Goal: Communication & Community: Answer question/provide support

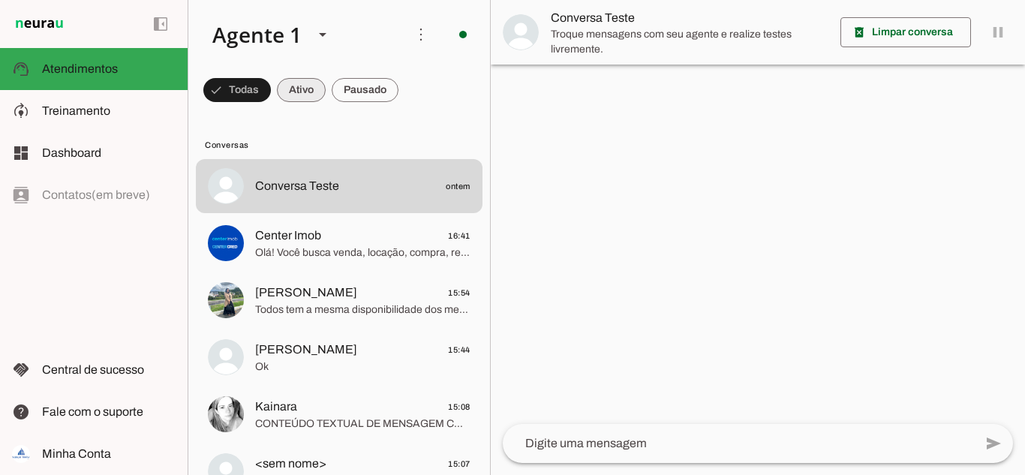
click at [271, 89] on span at bounding box center [237, 90] width 68 height 36
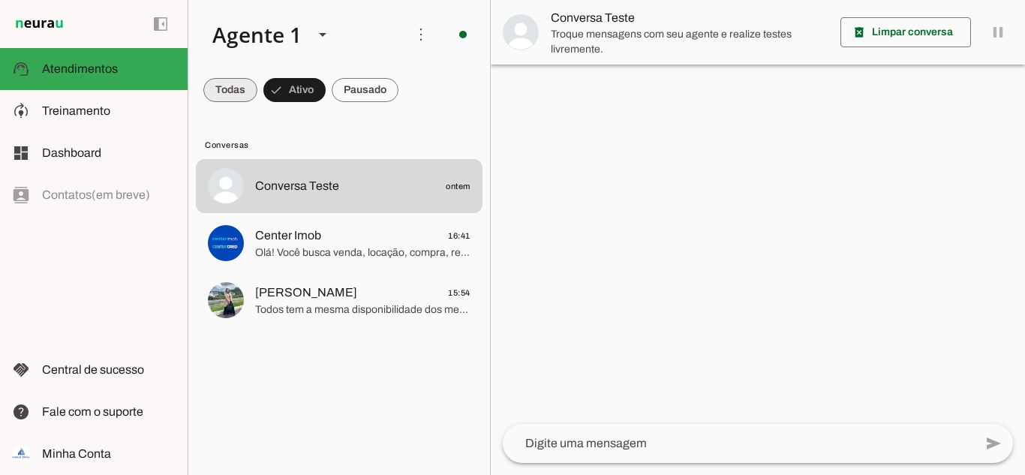
click at [219, 92] on span at bounding box center [230, 90] width 54 height 36
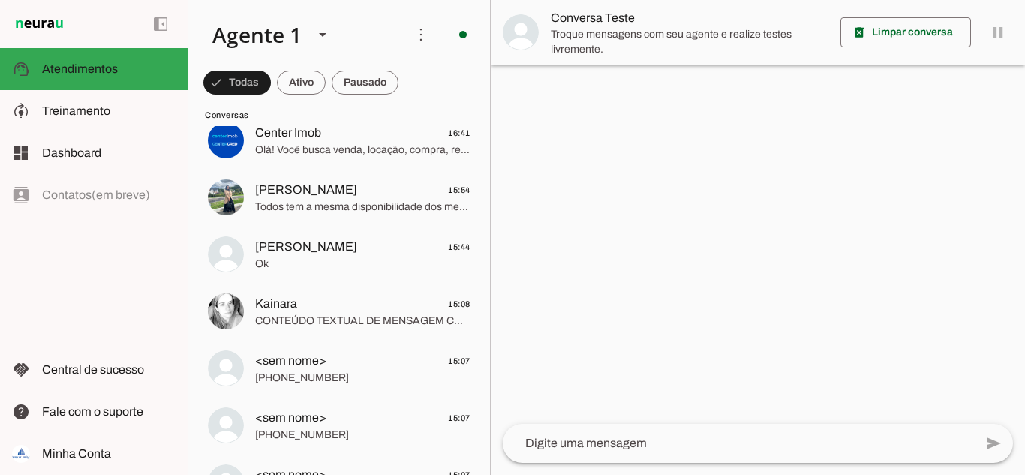
scroll to position [75, 0]
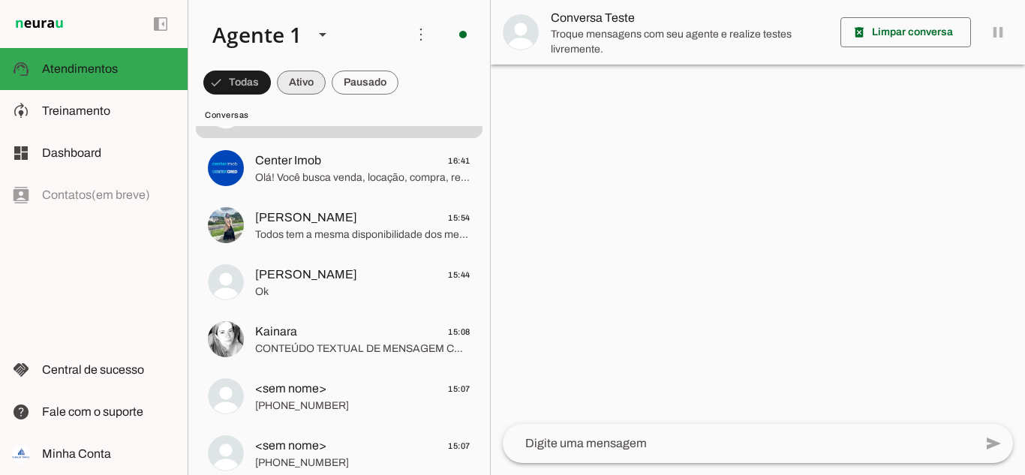
click at [271, 84] on span at bounding box center [237, 83] width 68 height 36
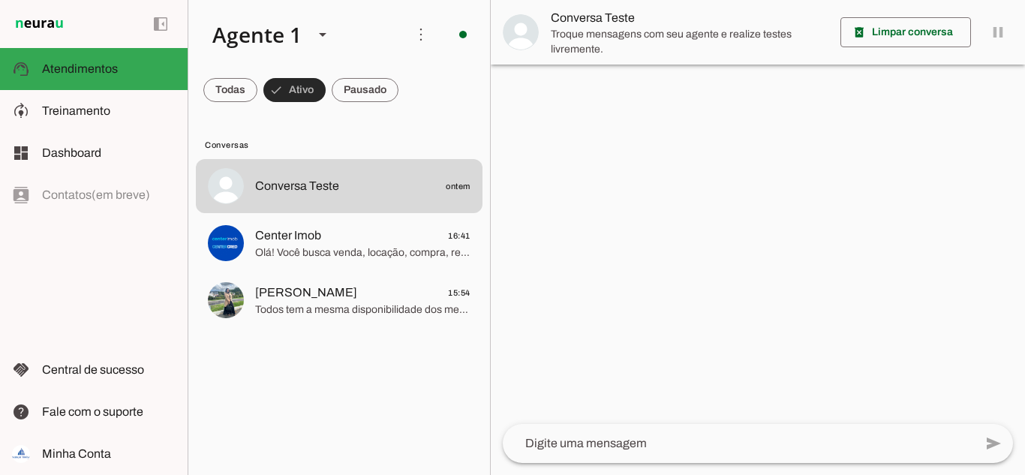
scroll to position [0, 0]
click at [257, 86] on span at bounding box center [230, 90] width 54 height 36
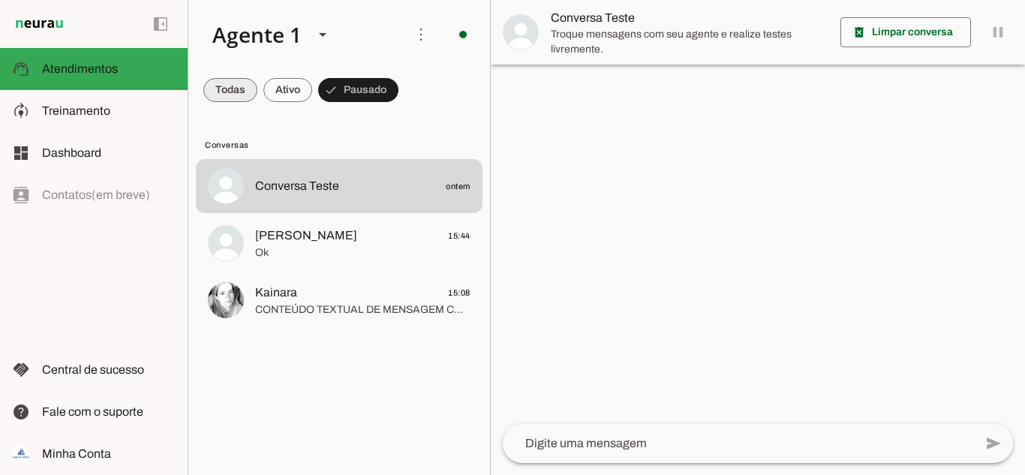
click at [245, 91] on span at bounding box center [230, 90] width 54 height 36
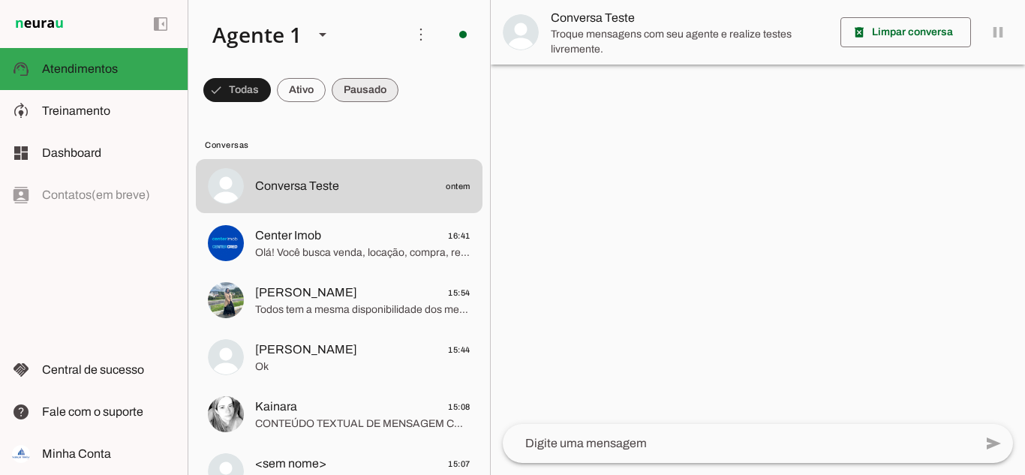
click at [271, 86] on span at bounding box center [237, 90] width 68 height 36
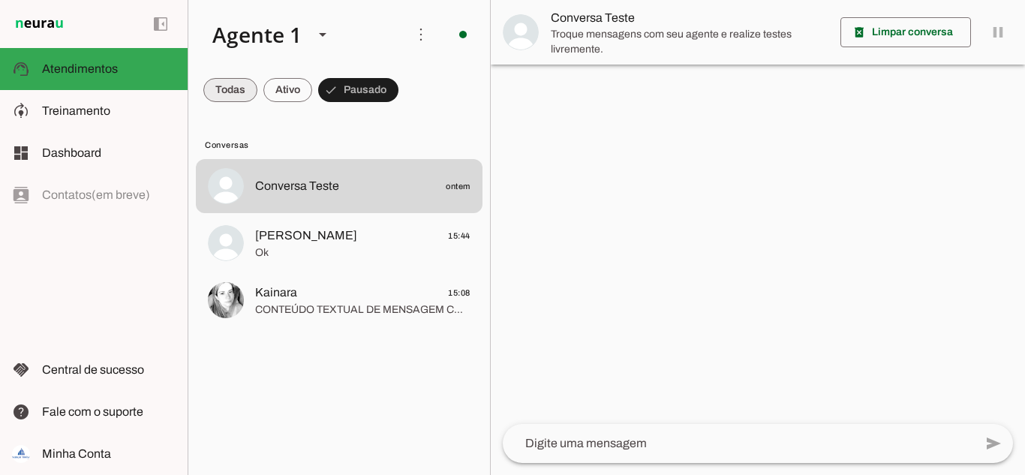
click at [223, 101] on span at bounding box center [230, 90] width 54 height 36
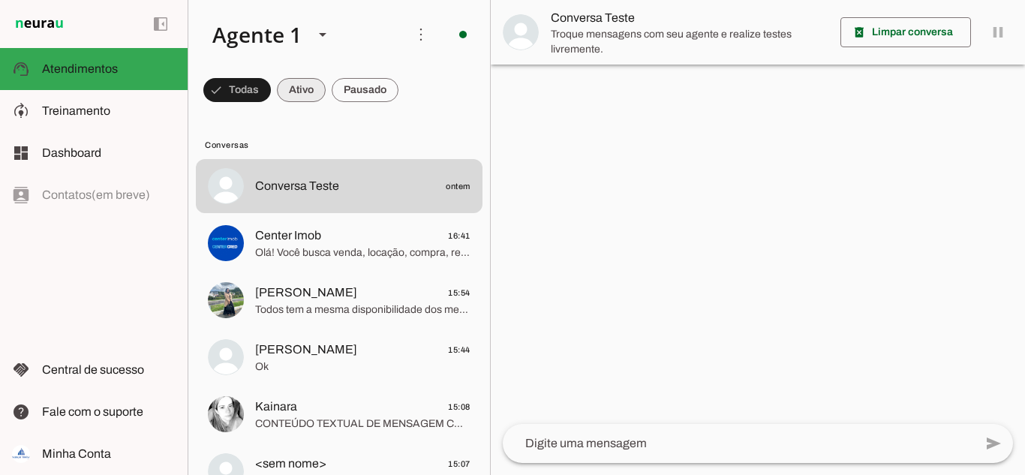
click at [271, 91] on span at bounding box center [237, 90] width 68 height 36
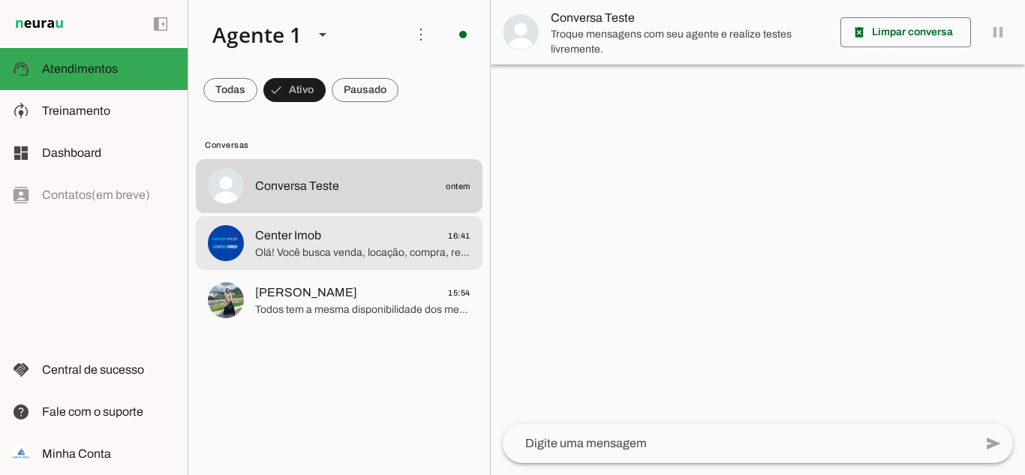
click at [288, 245] on span "Olá! Você busca venda, locação, compra, regularização, avaliação ou financiamen…" at bounding box center [362, 252] width 215 height 15
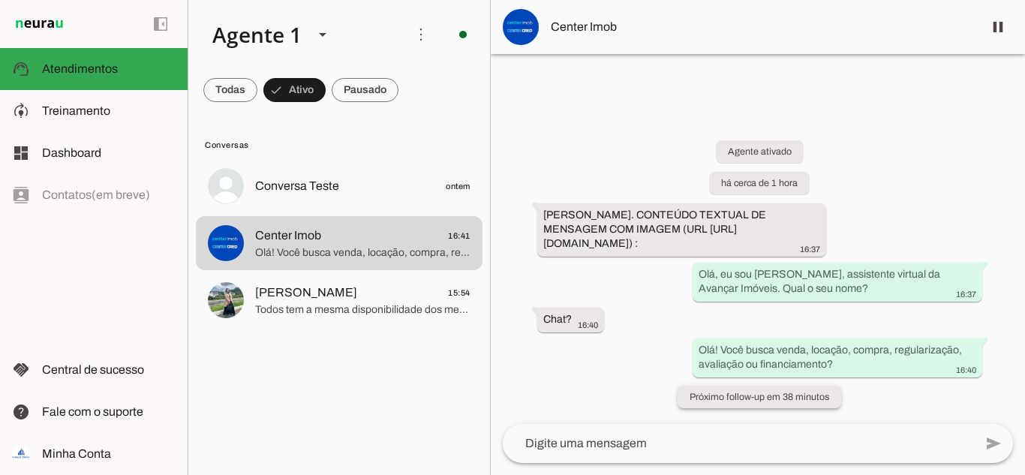
click at [0, 0] on slot "Próximo follow-up em 38 minutos" at bounding box center [0, 0] width 0 height 0
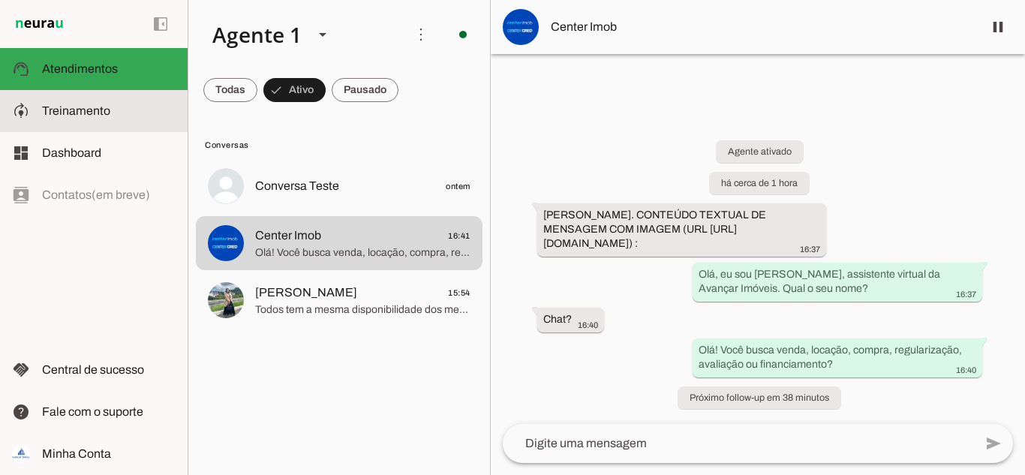
click at [83, 102] on slot at bounding box center [109, 111] width 134 height 18
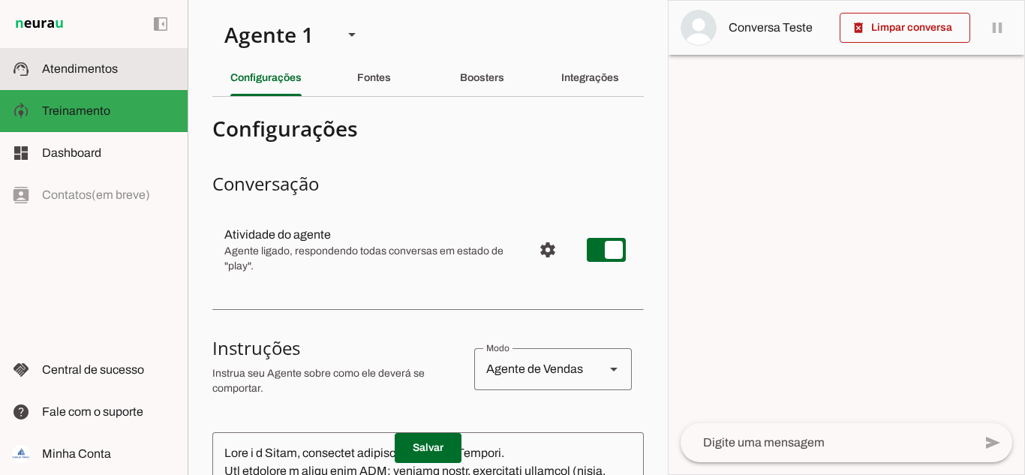
click at [77, 70] on span "Atendimentos" at bounding box center [80, 68] width 76 height 13
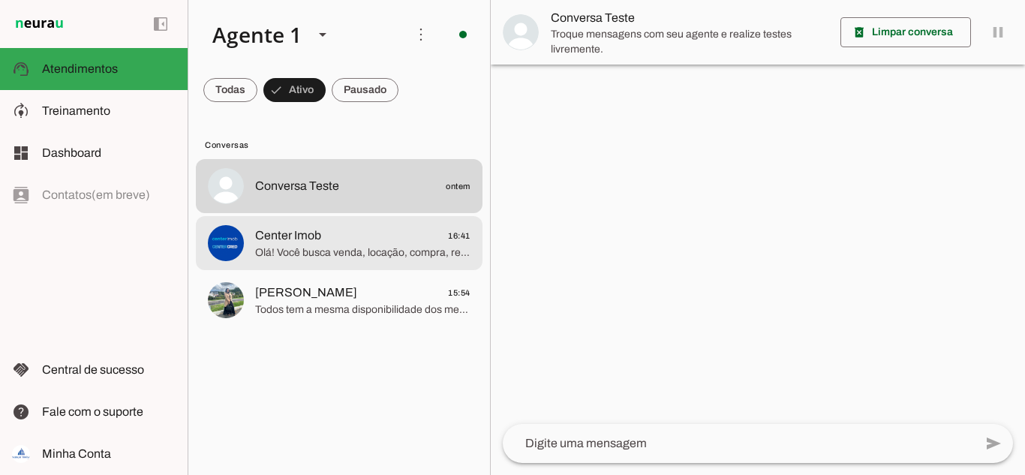
click at [328, 246] on span "Olá! Você busca venda, locação, compra, regularização, avaliação ou financiamen…" at bounding box center [362, 252] width 215 height 15
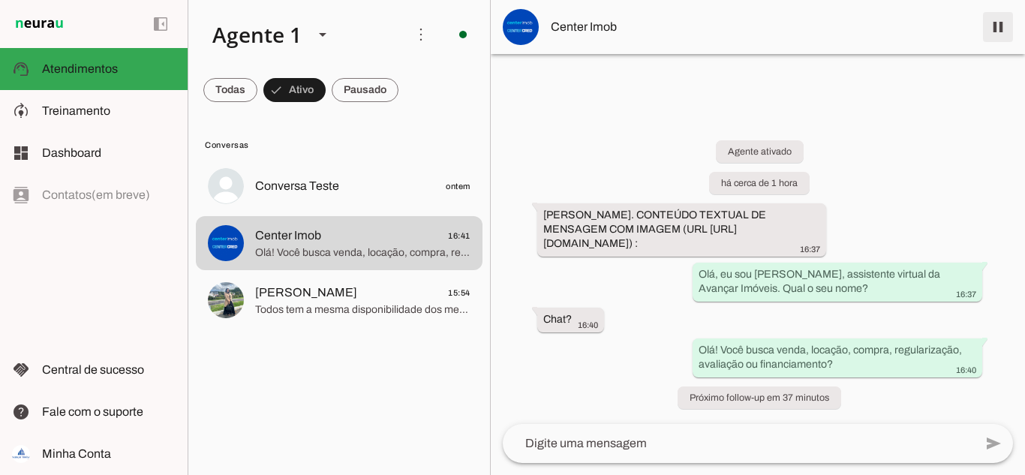
click at [787, 29] on span at bounding box center [998, 27] width 36 height 36
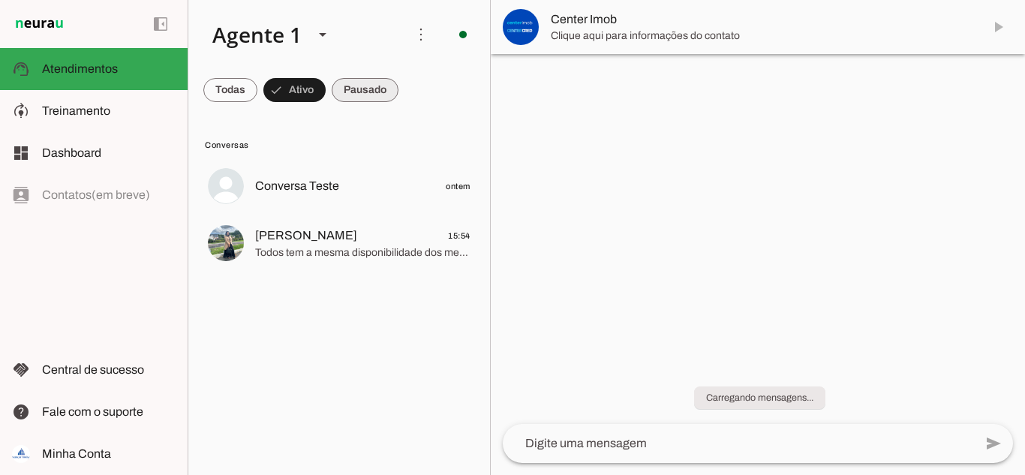
click at [257, 94] on span at bounding box center [230, 90] width 54 height 36
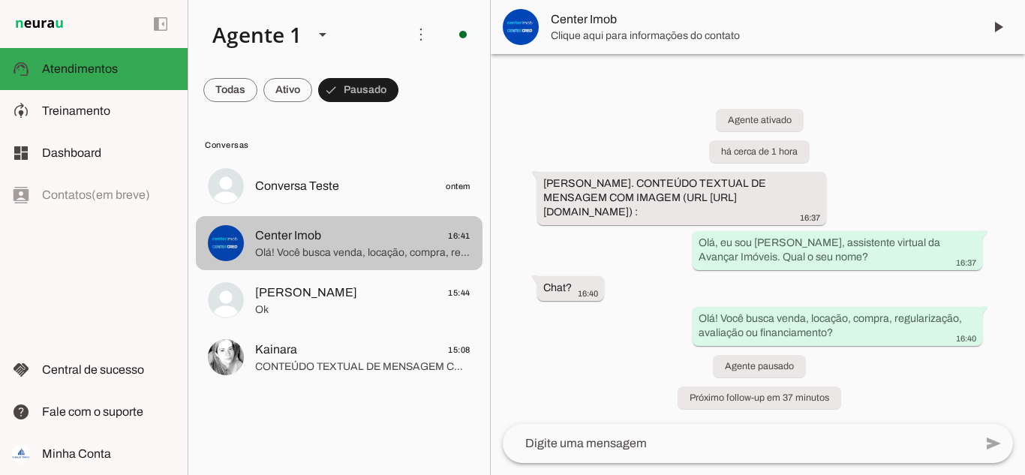
click at [349, 241] on span "Center Imob 16:41" at bounding box center [362, 236] width 215 height 19
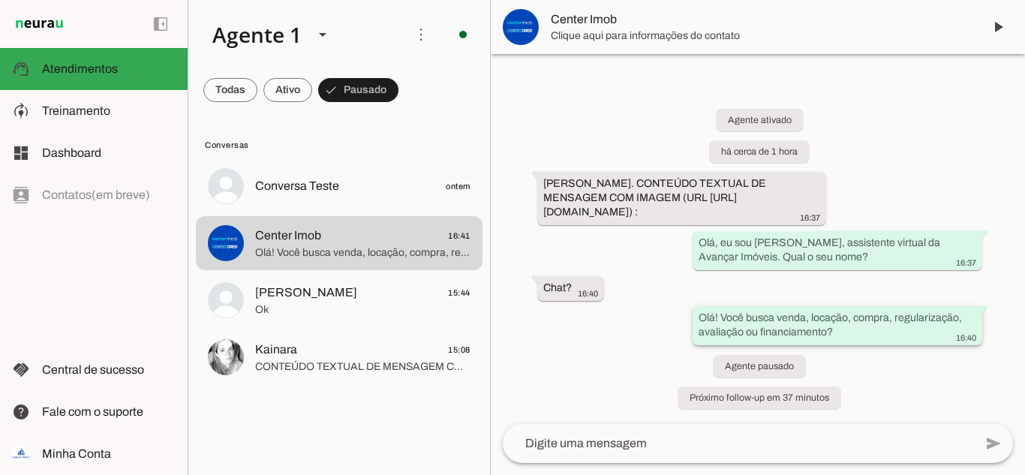
scroll to position [14, 0]
click at [257, 86] on span at bounding box center [230, 90] width 54 height 36
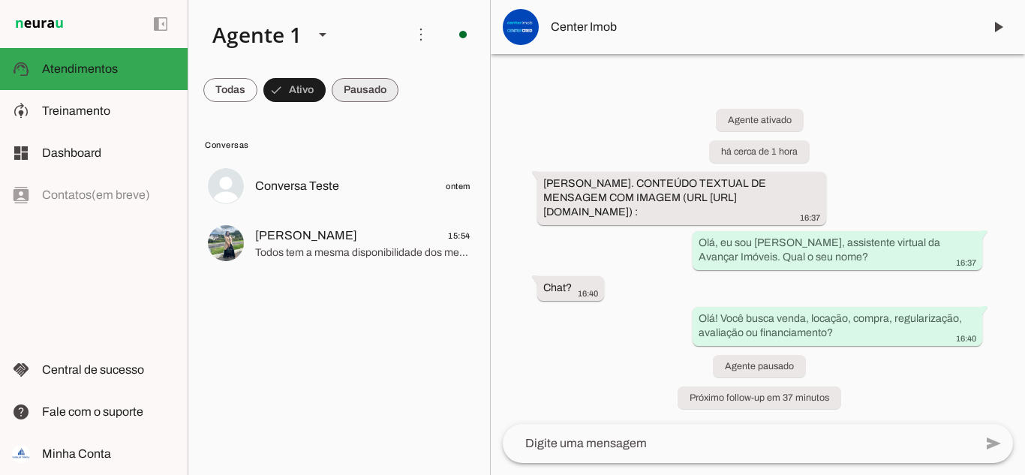
click at [257, 84] on span at bounding box center [230, 90] width 54 height 36
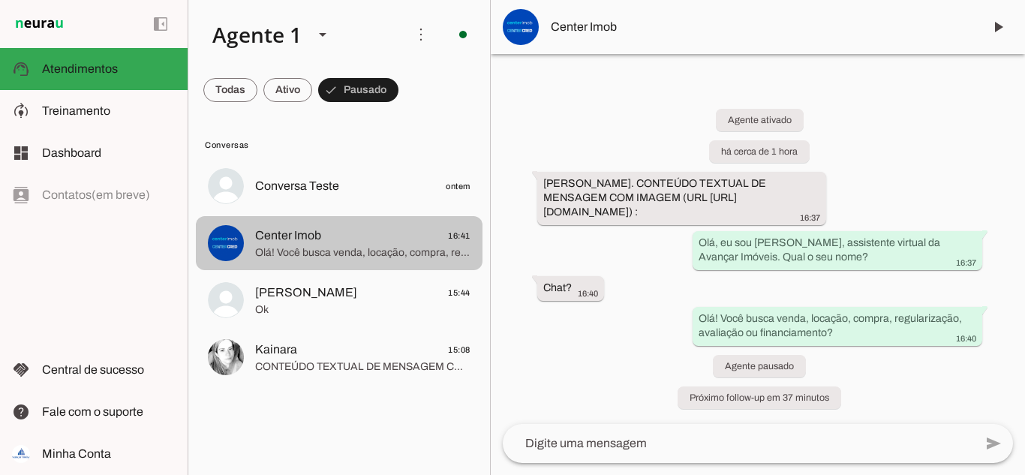
click at [420, 246] on span "Olá! Você busca venda, locação, compra, regularização, avaliação ou financiamen…" at bounding box center [362, 252] width 215 height 15
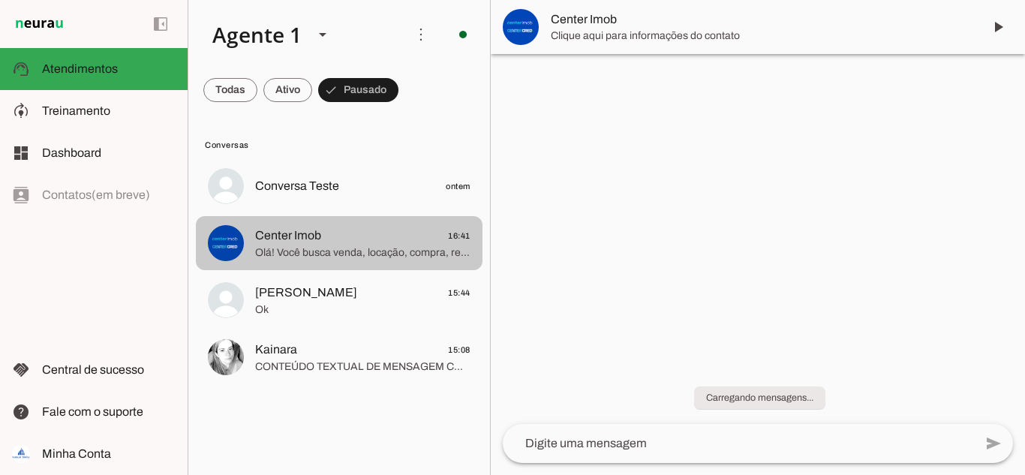
scroll to position [0, 0]
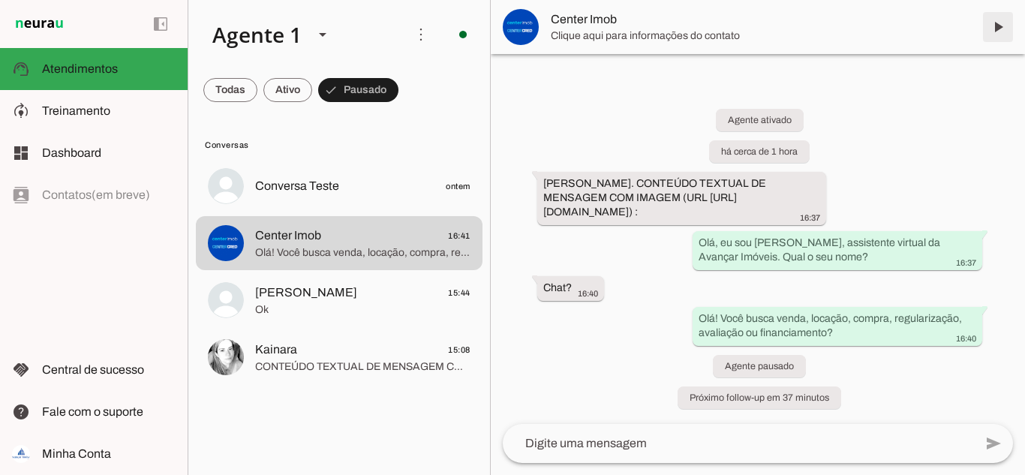
click at [787, 29] on span at bounding box center [998, 27] width 36 height 36
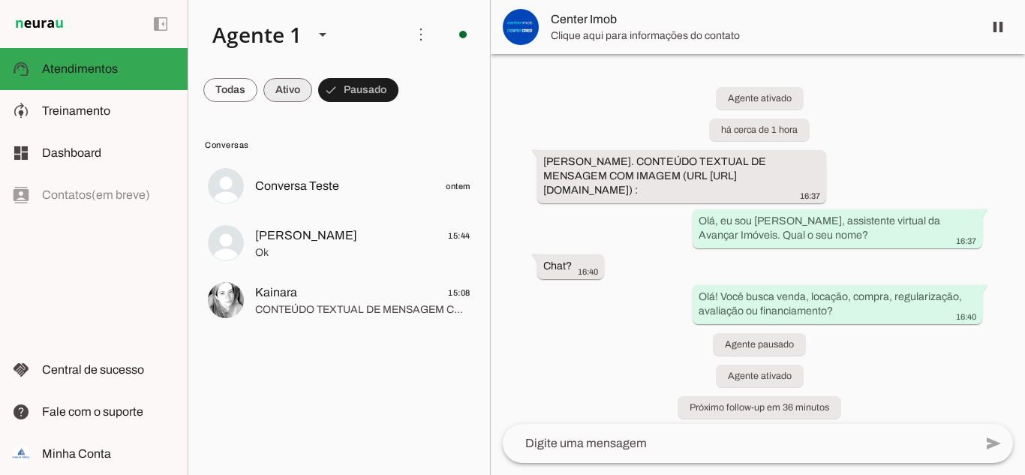
click at [257, 87] on span at bounding box center [230, 90] width 54 height 36
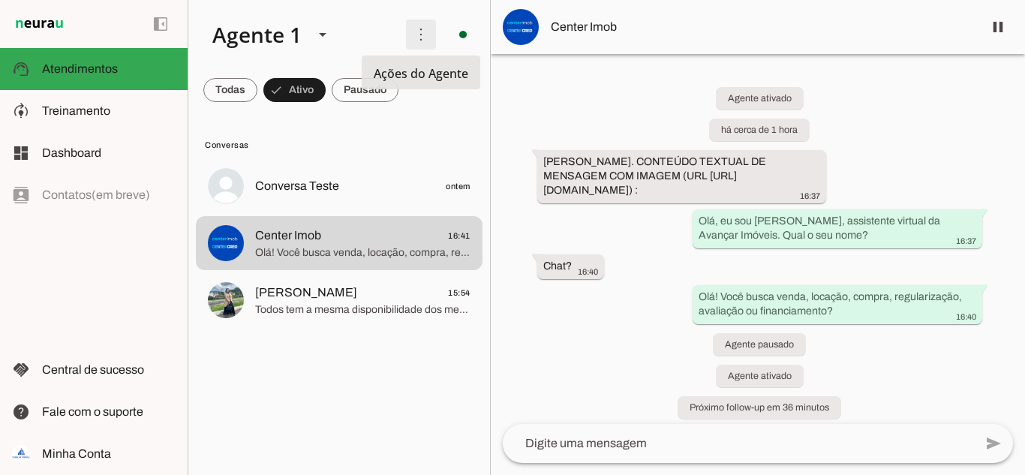
click at [427, 27] on span at bounding box center [421, 35] width 36 height 36
click at [359, 367] on lit-virtualizer "Conversa Teste ontem Center Imob 16:41 Olá! Você busca venda, locação, compra, …" at bounding box center [339, 314] width 302 height 310
click at [576, 371] on div "Agente ativado há cerca de 1 hora Olá Karol. CONTEÚDO TEXTUAL DE MENSAGEM COM I…" at bounding box center [758, 239] width 534 height 370
